Goal: Find specific page/section: Find specific page/section

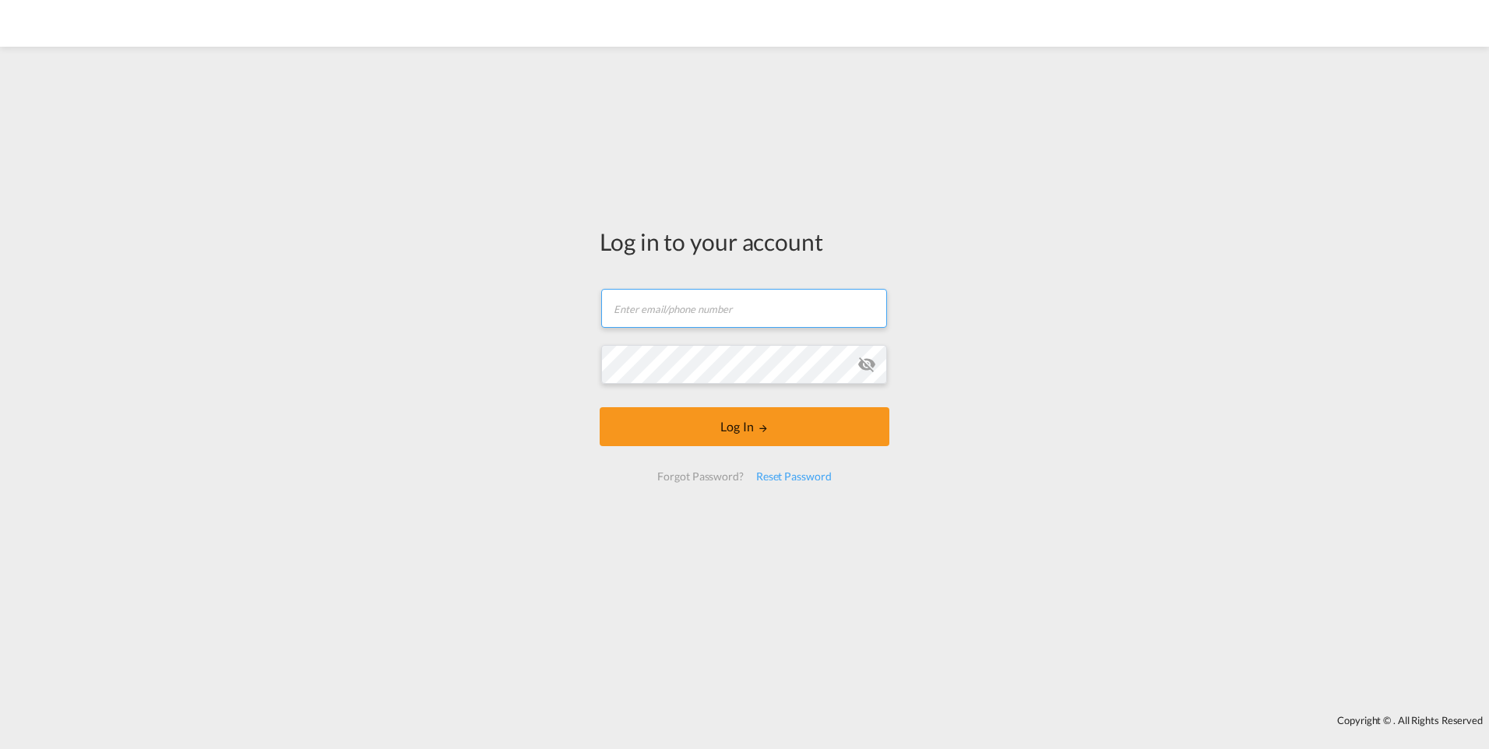
type input "[EMAIL_ADDRESS][PERSON_NAME][DOMAIN_NAME]"
click at [1116, 276] on div "Log in to your account [EMAIL_ADDRESS][PERSON_NAME][DOMAIN_NAME] Password field…" at bounding box center [744, 380] width 1489 height 652
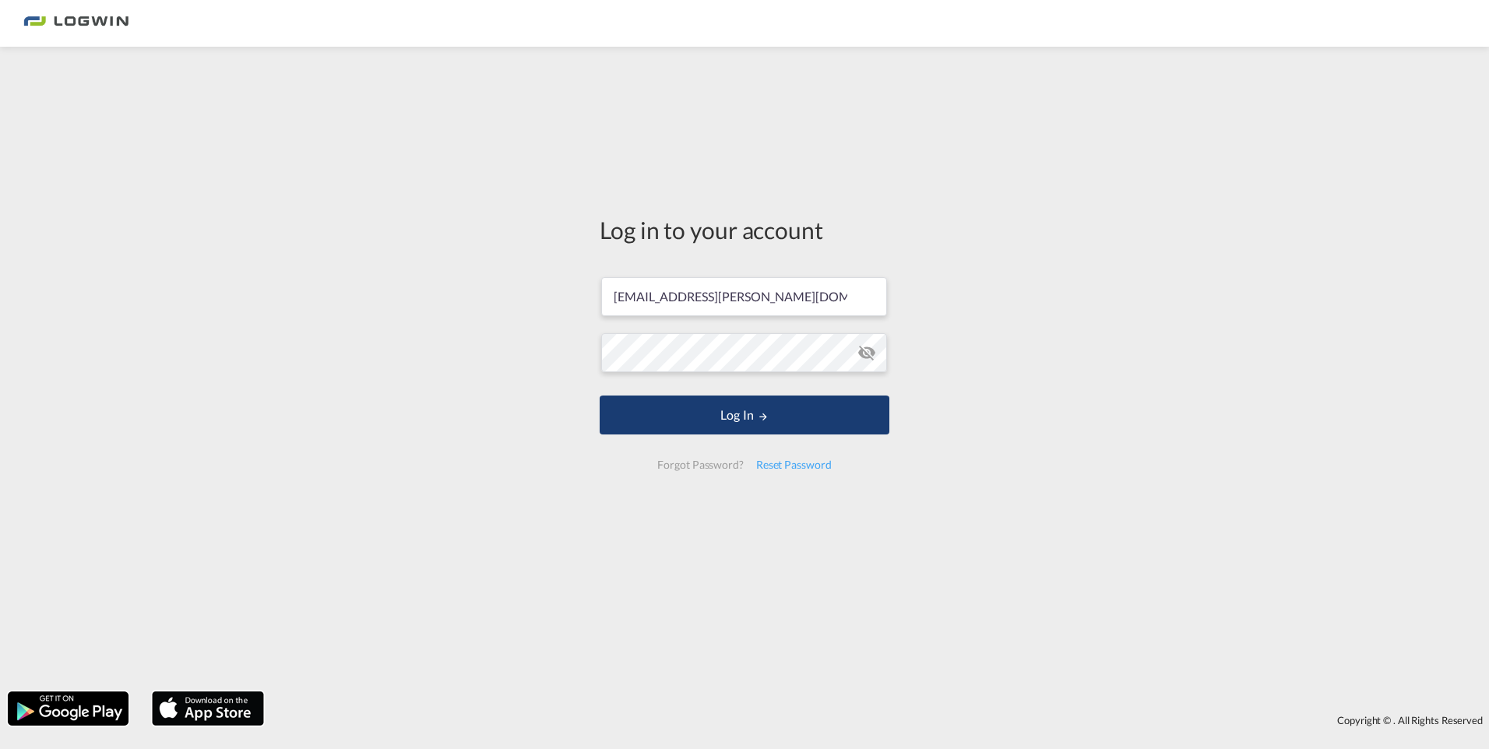
click at [755, 433] on button "Log In" at bounding box center [744, 414] width 290 height 39
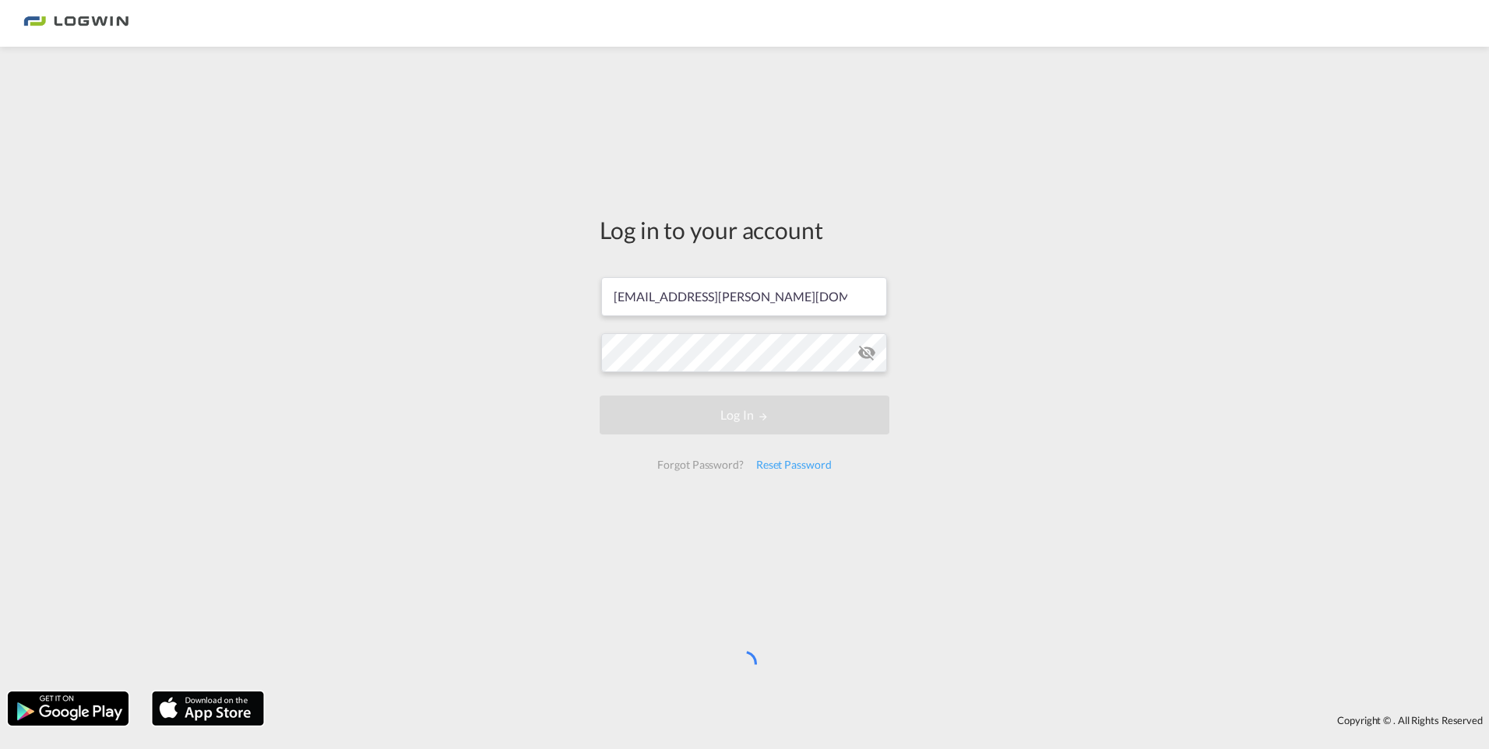
click at [1046, 230] on div "Log in to your account [EMAIL_ADDRESS][PERSON_NAME][DOMAIN_NAME] Log In Forgot …" at bounding box center [744, 368] width 1489 height 629
